Goal: Transaction & Acquisition: Purchase product/service

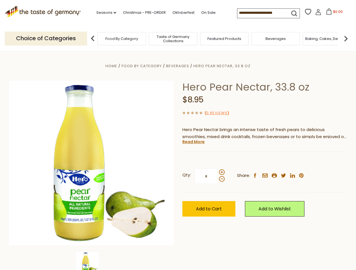
click at [178, 135] on div "Home Food By Category [GEOGRAPHIC_DATA] Hero Pear Nectar, 33.8 oz Hero Pear Nec…" at bounding box center [178, 171] width 346 height 217
click at [104, 13] on link "Seasons dropdown_arrow" at bounding box center [106, 13] width 20 height 6
click at [261, 13] on input at bounding box center [261, 13] width 48 height 8
click at [333, 13] on span "$0.00" at bounding box center [338, 11] width 10 height 5
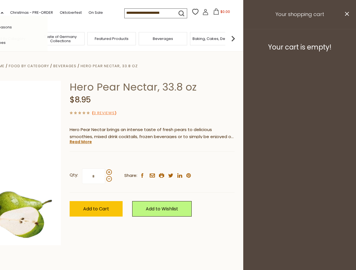
click at [48, 38] on div "All Seasons Recipes Game Day [DATE] [DATE] [DATE][PERSON_NAME] [DATE] Springfes…" at bounding box center [16, 135] width 64 height 239
click at [239, 38] on img at bounding box center [232, 38] width 11 height 11
click at [178, 161] on div "Qty: * Share: facebook email printer twitter linkedin pinterest" at bounding box center [152, 176] width 165 height 33
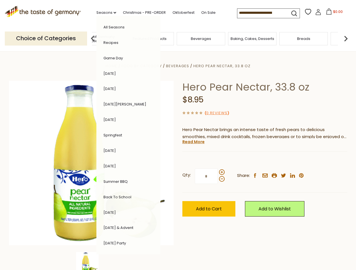
click at [91, 261] on div "Home Food By Category [GEOGRAPHIC_DATA] Hero Pear Nectar, 33.8 oz Hero Pear Nec…" at bounding box center [178, 171] width 346 height 217
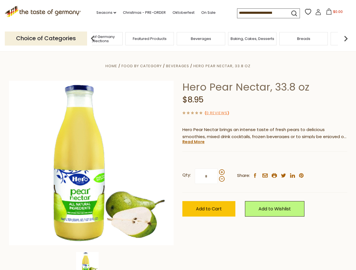
click at [91, 261] on img at bounding box center [87, 263] width 23 height 23
click at [193, 142] on link "Read More" at bounding box center [193, 142] width 22 height 6
